Goal: Download file/media

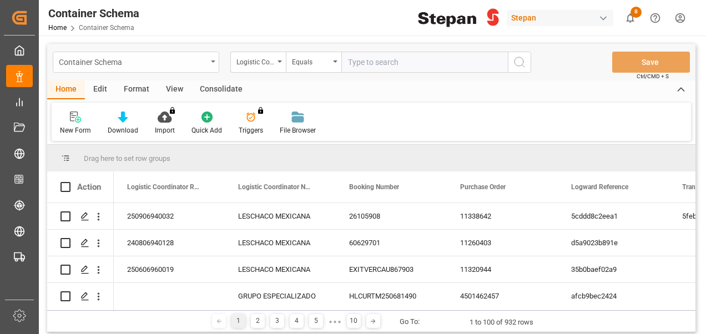
click at [148, 62] on div "Container Schema" at bounding box center [133, 61] width 148 height 14
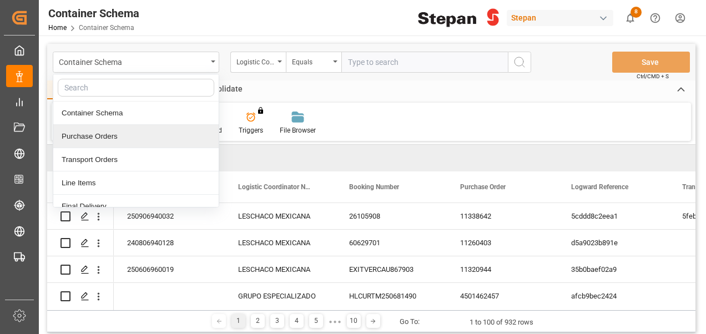
click at [360, 64] on input "text" at bounding box center [424, 62] width 166 height 21
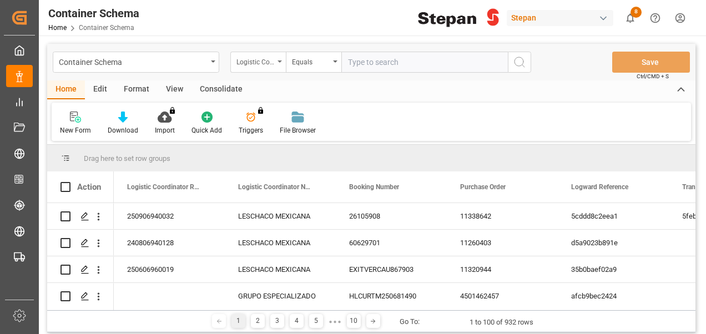
click at [271, 64] on div "Logistic Coordinator Reference Number" at bounding box center [255, 60] width 38 height 13
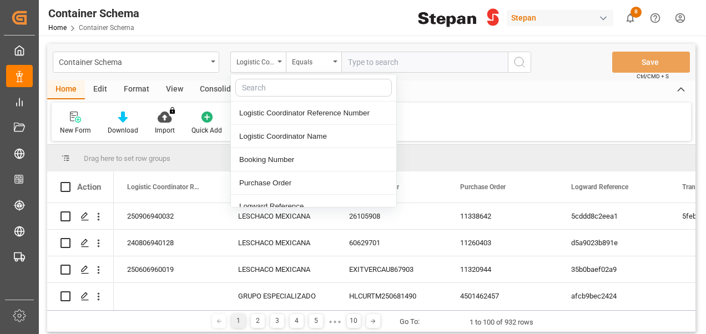
click at [410, 67] on input "text" at bounding box center [424, 62] width 166 height 21
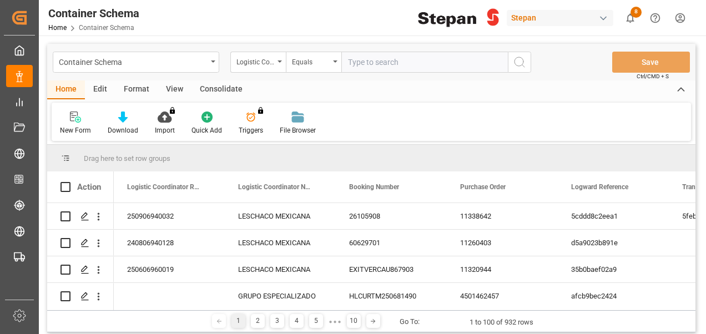
paste input "251006900127"
type input "251006900127"
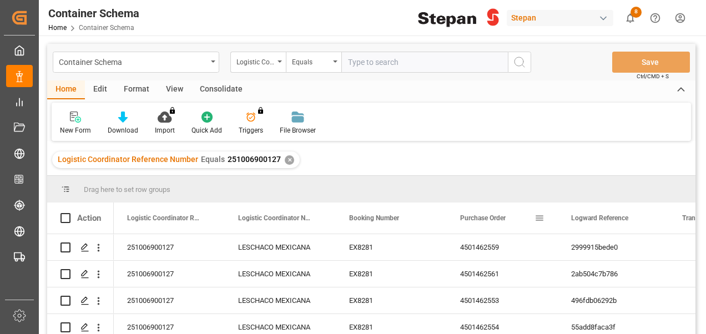
click at [499, 222] on span "Purchase Order" at bounding box center [483, 218] width 46 height 8
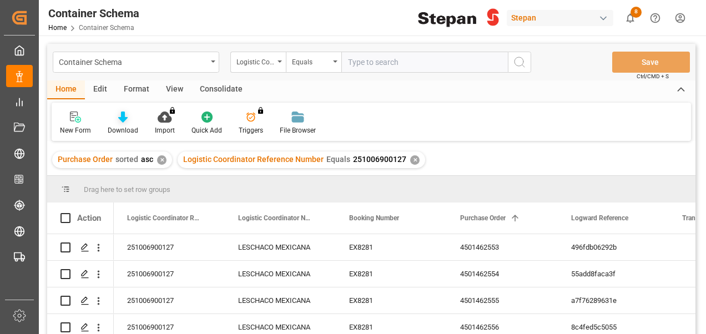
click at [122, 120] on icon at bounding box center [122, 117] width 9 height 11
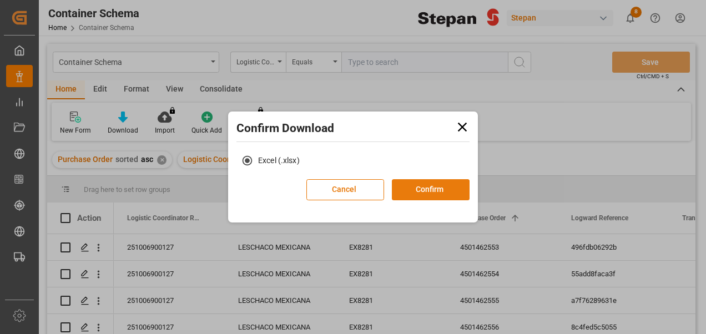
click at [441, 186] on button "Confirm" at bounding box center [431, 189] width 78 height 21
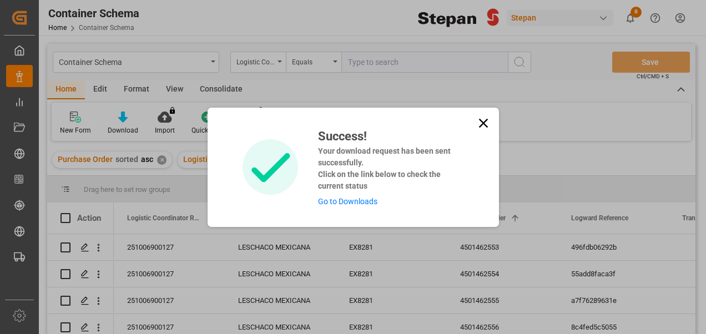
click at [347, 201] on link "Go to Downloads" at bounding box center [347, 201] width 59 height 9
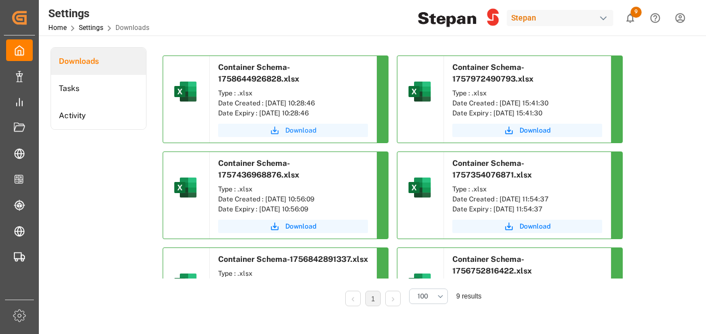
click at [293, 134] on span "Download" at bounding box center [300, 130] width 31 height 10
